Goal: Use online tool/utility: Use online tool/utility

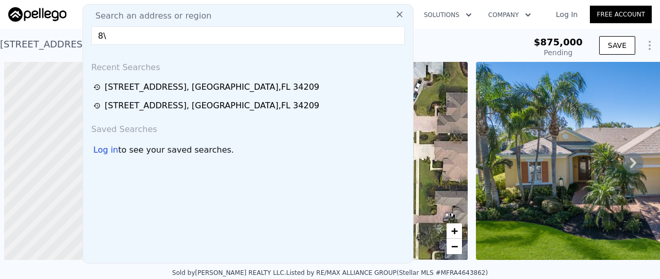
scroll to position [0, 4]
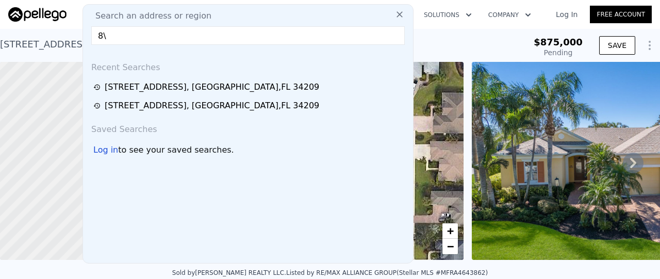
click at [171, 40] on input "8\" at bounding box center [247, 35] width 313 height 19
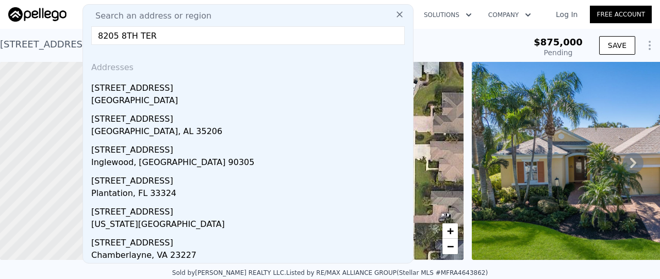
type input "8205 8TH TER"
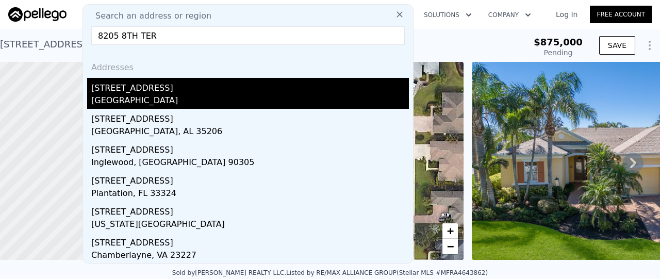
click at [157, 93] on div "[STREET_ADDRESS]" at bounding box center [250, 86] width 318 height 16
click at [157, 93] on div at bounding box center [113, 161] width 273 height 238
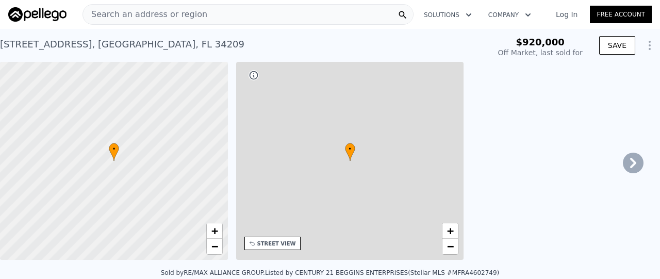
type input "-$ 983,413"
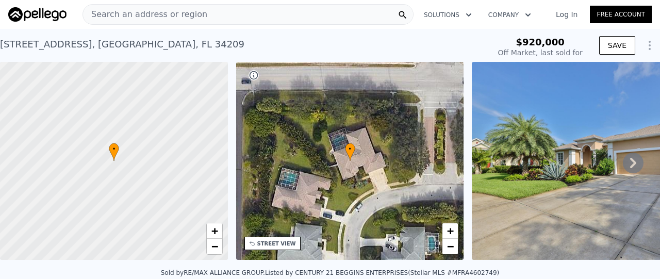
click at [629, 168] on icon at bounding box center [633, 163] width 21 height 21
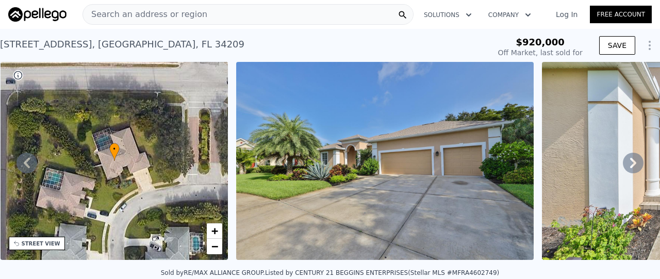
click at [629, 168] on icon at bounding box center [633, 163] width 21 height 21
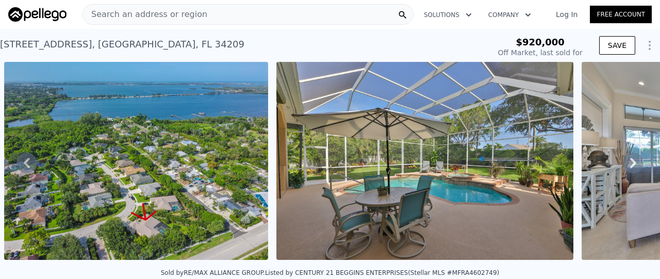
click at [629, 168] on icon at bounding box center [633, 163] width 21 height 21
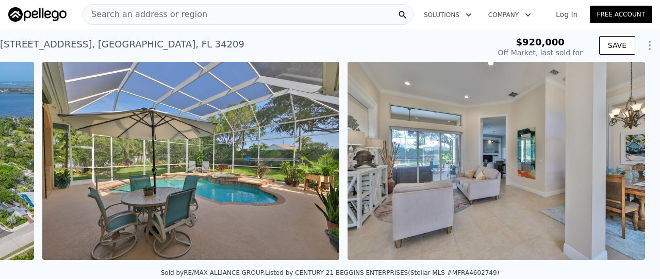
scroll to position [0, 1355]
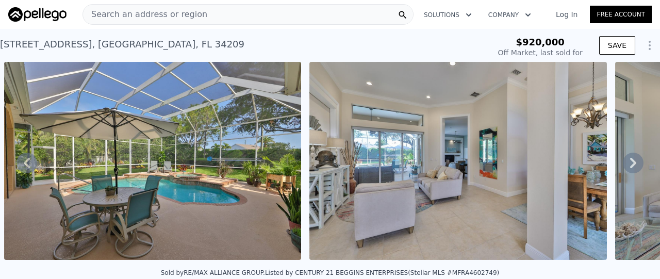
click at [629, 168] on icon at bounding box center [633, 163] width 21 height 21
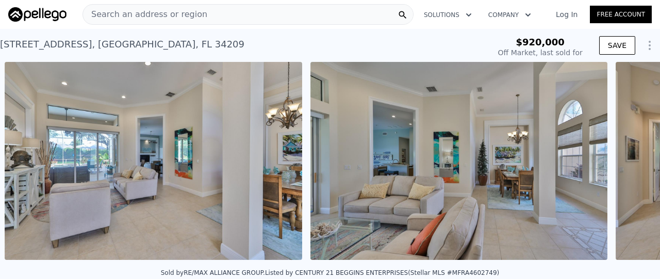
scroll to position [0, 1660]
click at [29, 161] on icon at bounding box center [27, 163] width 6 height 10
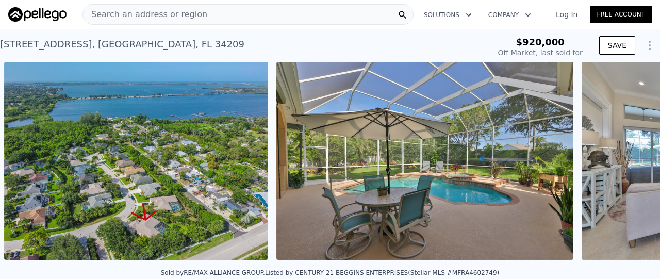
scroll to position [0, 1083]
click at [634, 164] on icon at bounding box center [633, 163] width 21 height 21
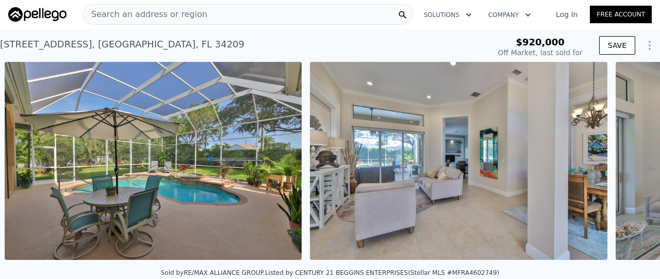
scroll to position [0, 1355]
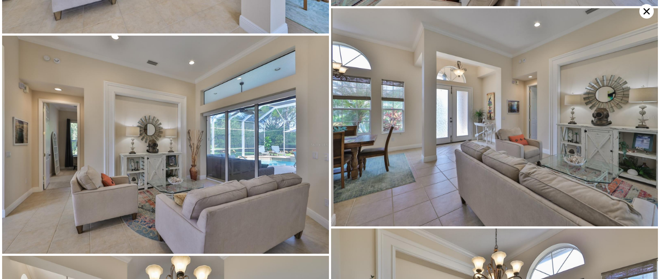
scroll to position [652, 0]
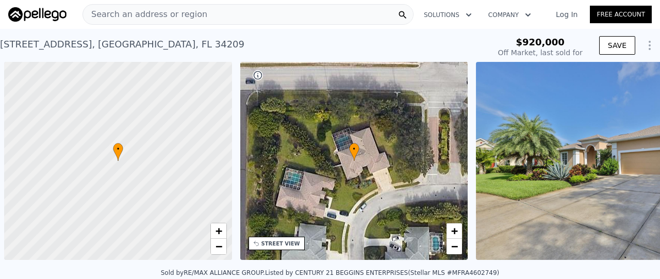
scroll to position [0, 4]
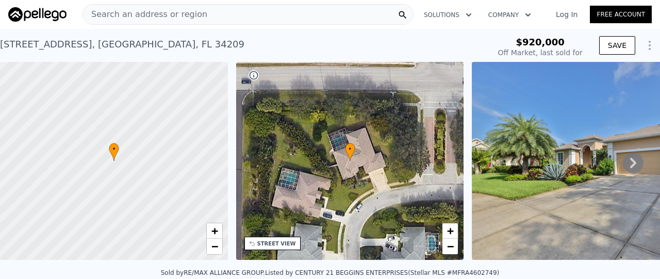
click at [629, 172] on icon at bounding box center [633, 163] width 21 height 21
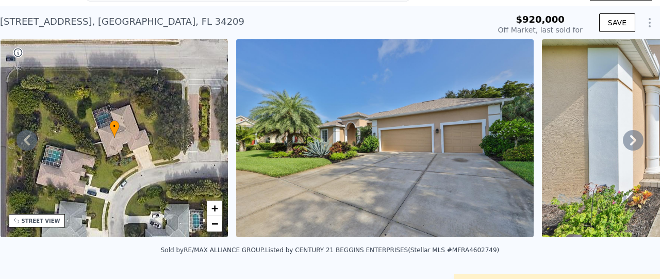
scroll to position [26, 0]
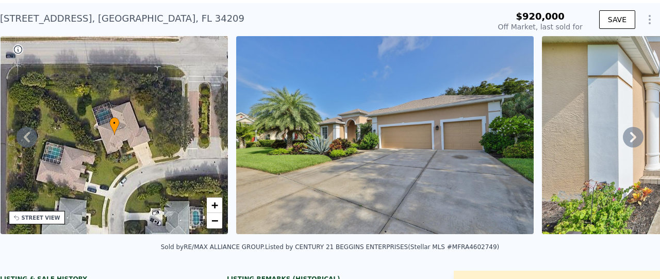
click at [623, 142] on icon at bounding box center [633, 137] width 21 height 21
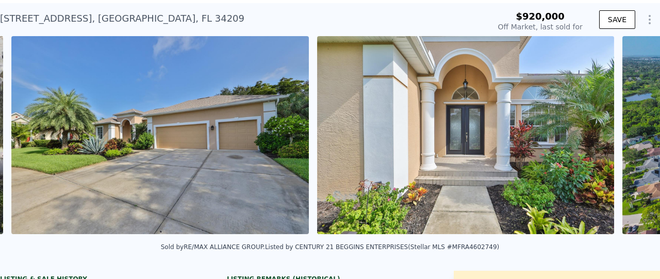
scroll to position [0, 472]
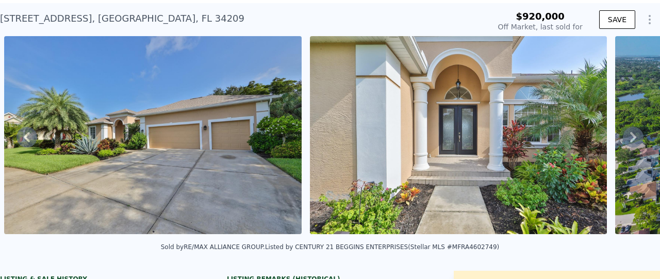
click at [623, 142] on icon at bounding box center [633, 137] width 21 height 21
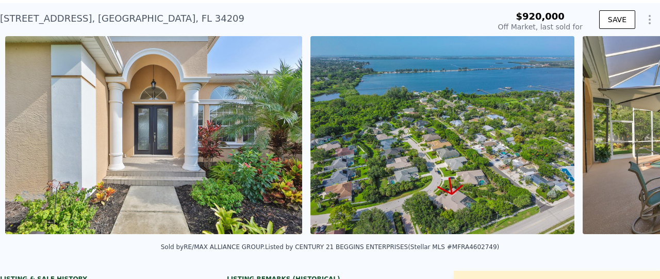
scroll to position [0, 777]
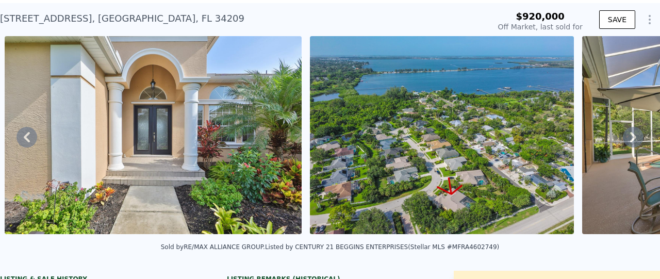
click at [630, 137] on icon at bounding box center [633, 137] width 6 height 10
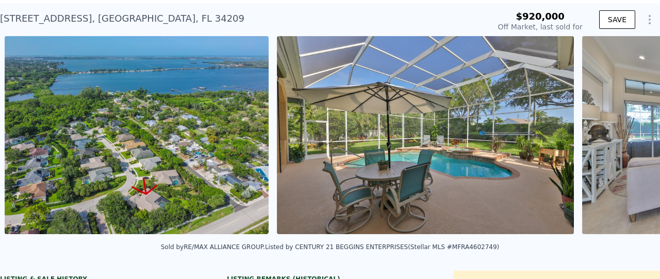
scroll to position [0, 1083]
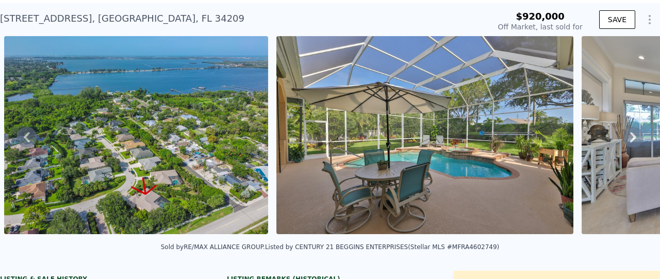
click at [630, 137] on icon at bounding box center [633, 137] width 6 height 10
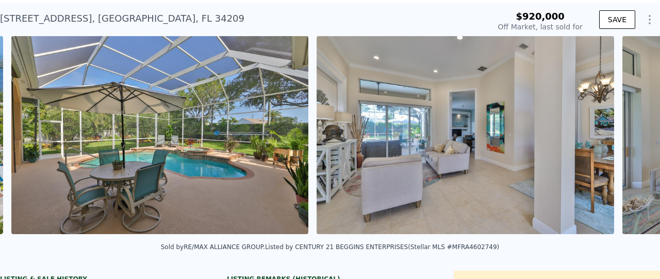
scroll to position [0, 1355]
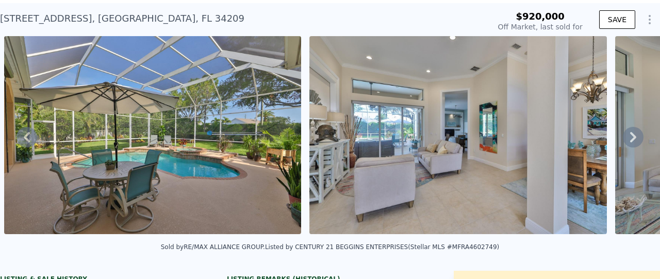
click at [630, 137] on icon at bounding box center [633, 137] width 6 height 10
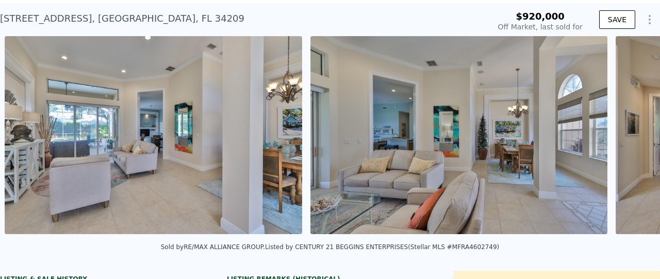
scroll to position [0, 1660]
click at [630, 137] on icon at bounding box center [633, 137] width 6 height 10
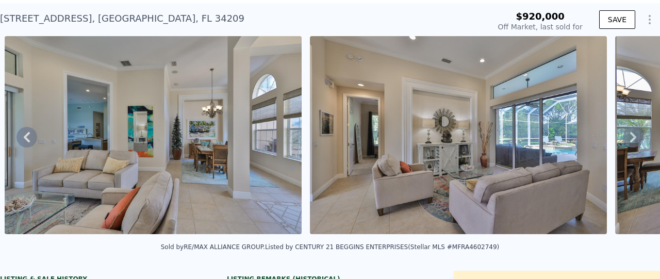
click at [630, 137] on icon at bounding box center [633, 137] width 6 height 10
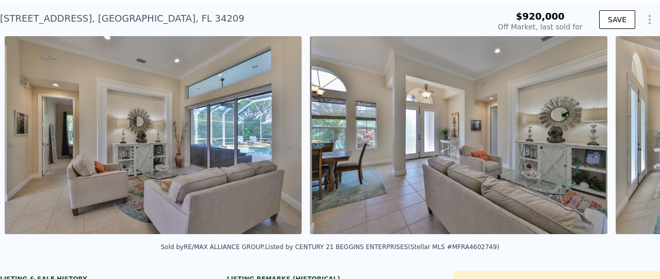
scroll to position [0, 2271]
click at [630, 137] on icon at bounding box center [633, 137] width 6 height 10
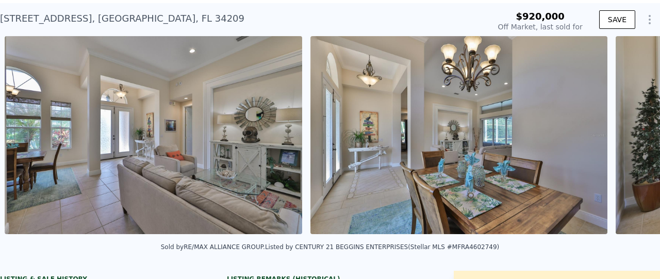
scroll to position [0, 2576]
click at [630, 137] on icon at bounding box center [633, 137] width 6 height 10
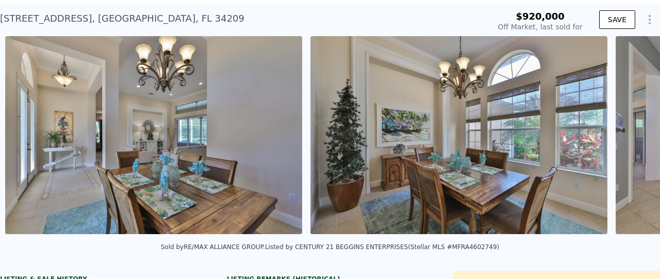
scroll to position [0, 2882]
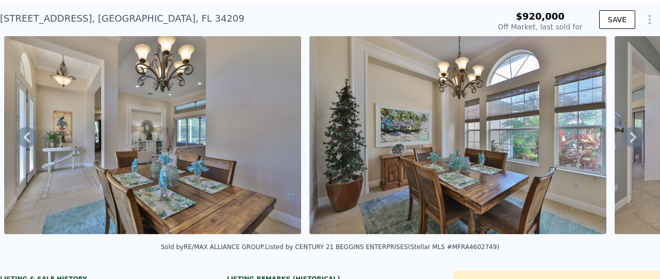
type input "$ 1,026,000"
type input "-$ 21,022"
